Goal: Task Accomplishment & Management: Complete application form

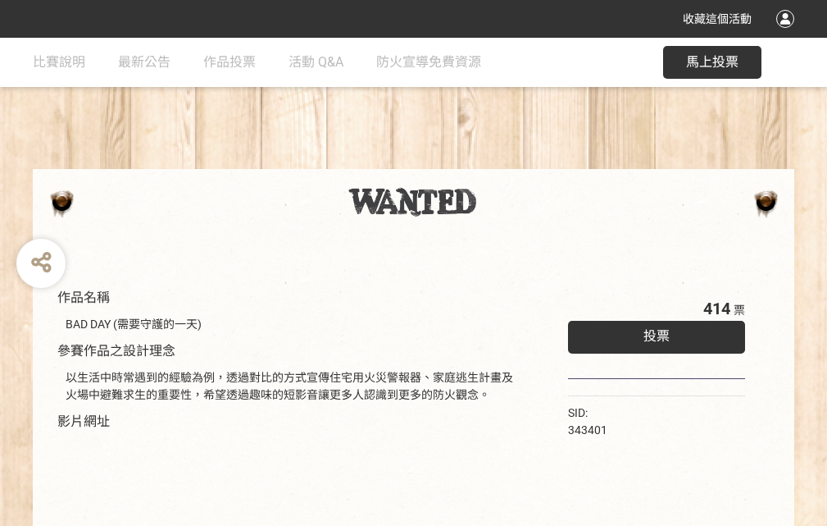
click at [788, 34] on div "收藏這個活動" at bounding box center [413, 19] width 827 height 38
click at [513, 162] on div "作品名稱 BAD DAY (需要守護的一天) 參賽作品之設計理念 以生活中時常遇到的經驗為例，透過對比的方式宣傳住宅用火災警報器、家庭逃生計畫及火場中避難求生…" at bounding box center [413, 383] width 827 height 690
click at [653, 332] on span "投票" at bounding box center [657, 336] width 26 height 16
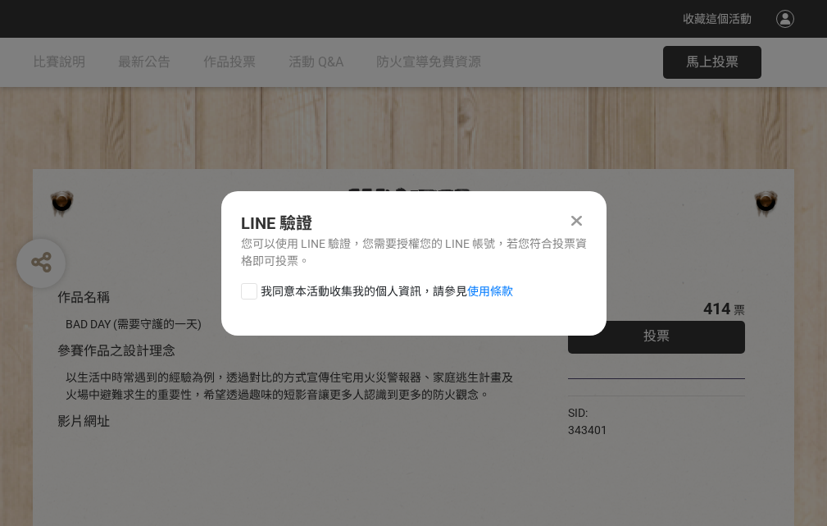
click at [248, 288] on div at bounding box center [249, 291] width 16 height 16
checkbox input "true"
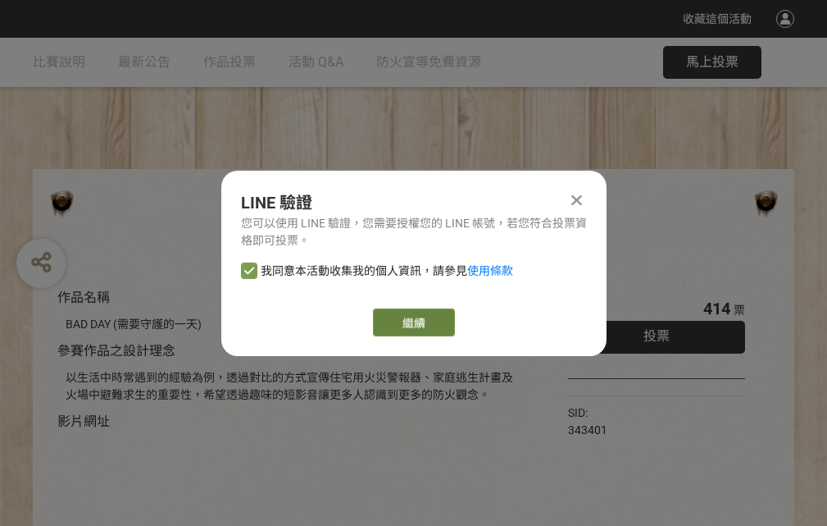
click at [413, 322] on link "繼續" at bounding box center [414, 322] width 82 height 28
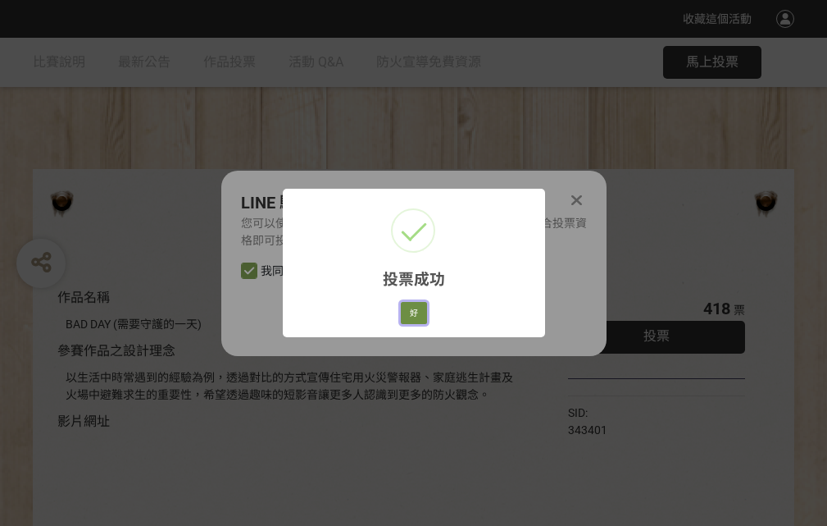
click at [409, 310] on button "好" at bounding box center [414, 313] width 26 height 23
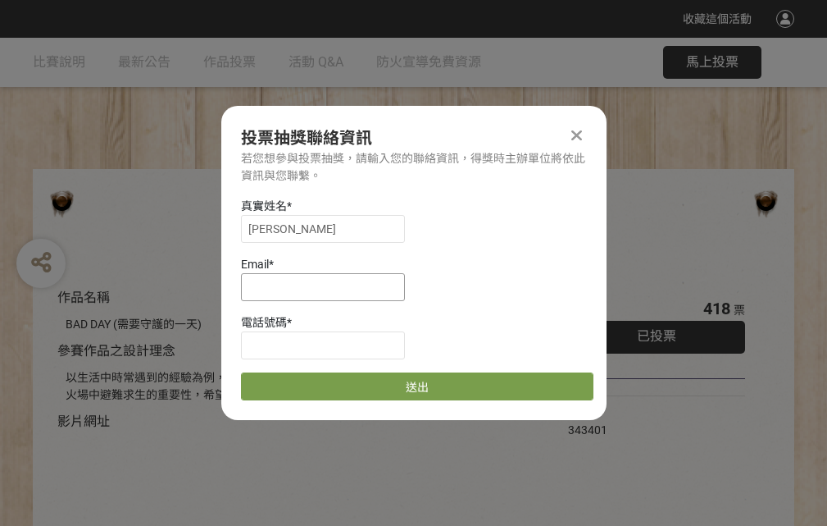
click at [328, 286] on input at bounding box center [323, 287] width 164 height 28
type input "[EMAIL_ADDRESS][DOMAIN_NAME]"
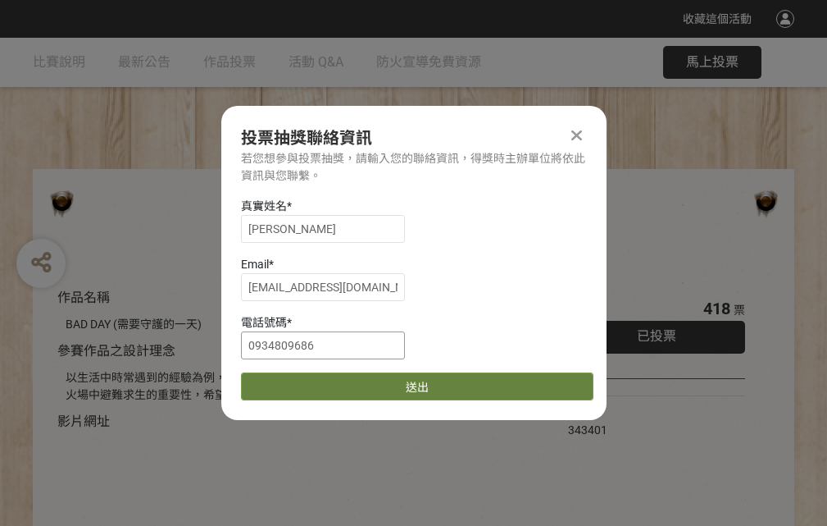
type input "0934809686"
click at [288, 381] on button "送出" at bounding box center [417, 386] width 353 height 28
